Goal: Navigation & Orientation: Find specific page/section

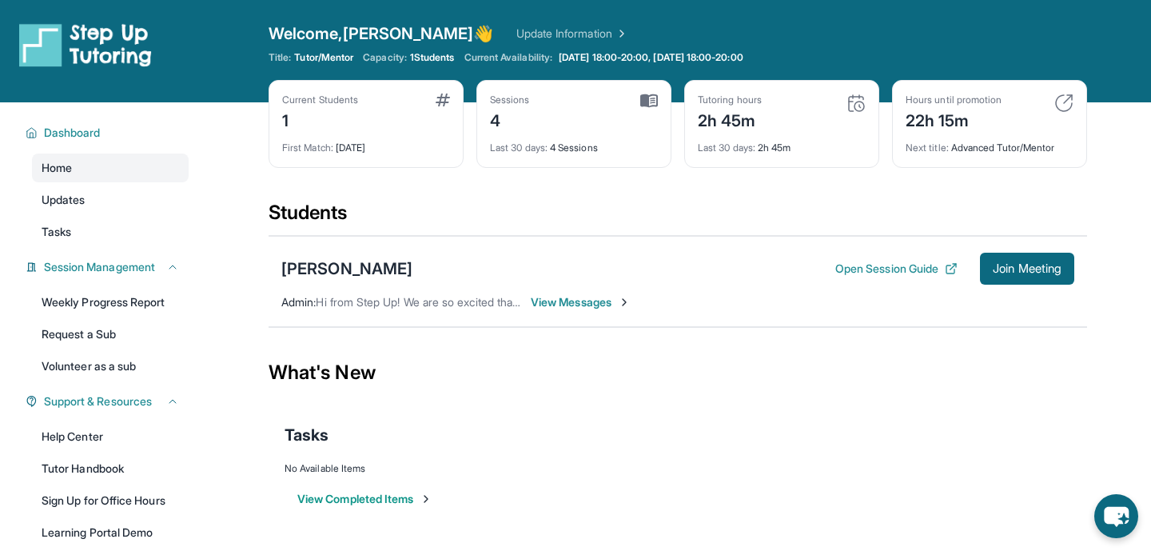
scroll to position [19, 0]
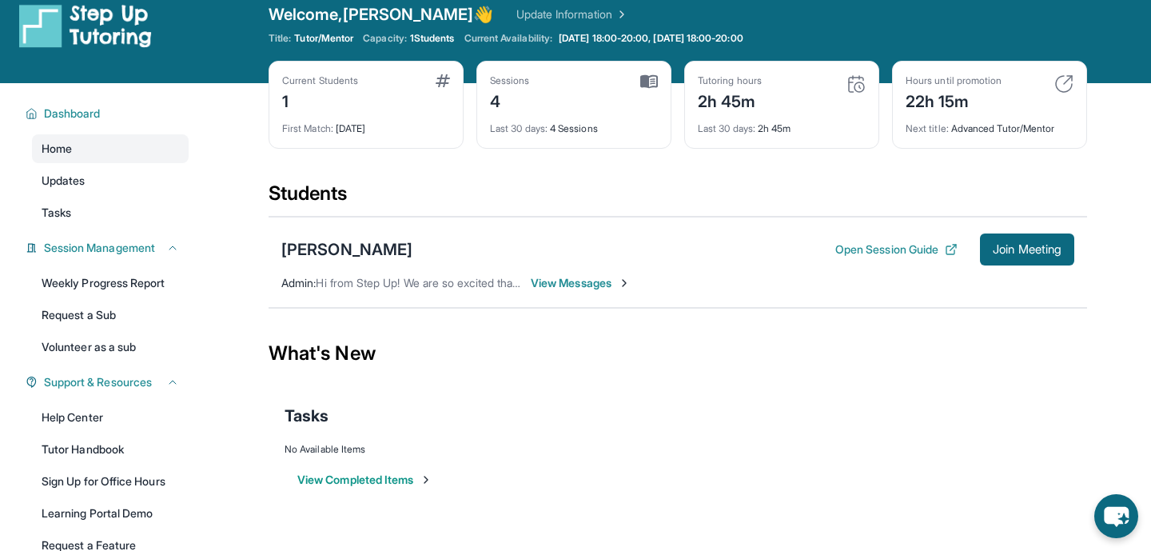
click at [953, 119] on div "Next title : Advanced Tutor/Mentor" at bounding box center [990, 124] width 168 height 22
click at [863, 84] on img at bounding box center [856, 83] width 19 height 19
click at [691, 113] on div "Tutoring hours 2h 45m Last 30 days : 2h 45m" at bounding box center [781, 105] width 195 height 88
click at [531, 94] on div "Sessions 4" at bounding box center [574, 93] width 168 height 38
